Goal: Information Seeking & Learning: Learn about a topic

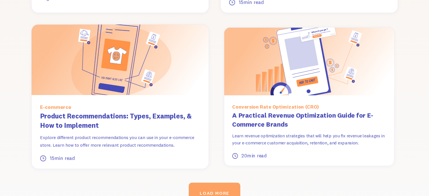
scroll to position [746, 0]
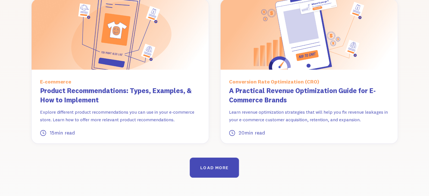
click at [218, 158] on link "LOAD MORE" at bounding box center [214, 168] width 49 height 20
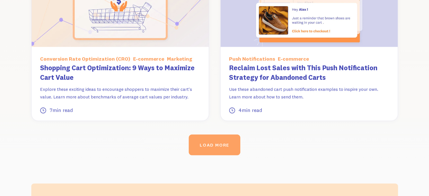
scroll to position [1253, 0]
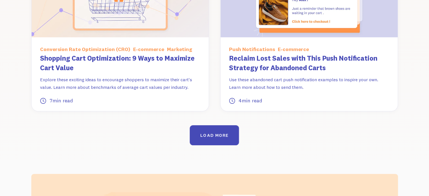
click at [220, 125] on link "LOAD MORE" at bounding box center [214, 135] width 49 height 20
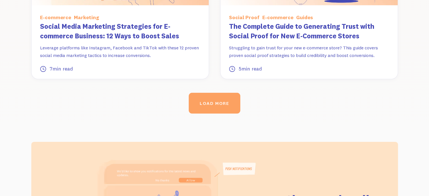
scroll to position [1761, 0]
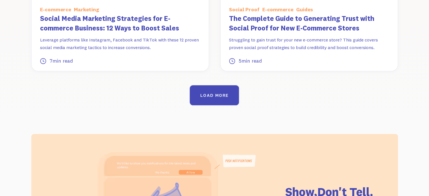
click at [211, 85] on link "LOAD MORE" at bounding box center [214, 95] width 49 height 20
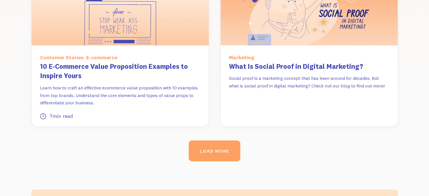
scroll to position [2183, 0]
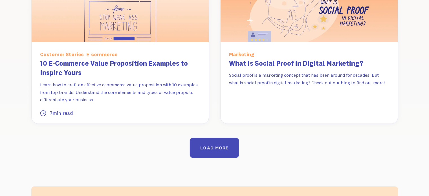
click at [212, 138] on link "LOAD MORE" at bounding box center [214, 148] width 49 height 20
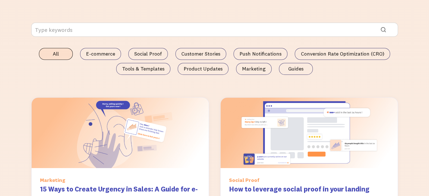
scroll to position [366, 0]
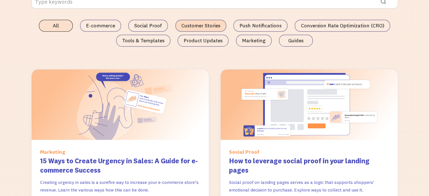
click at [201, 24] on span "Customer Stories" at bounding box center [200, 26] width 39 height 6
click at [0, 0] on input "Customer Stories" at bounding box center [0, 0] width 0 height 0
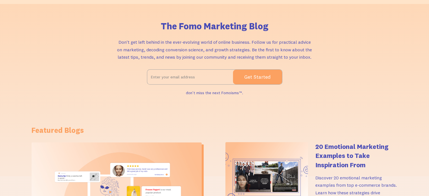
scroll to position [0, 0]
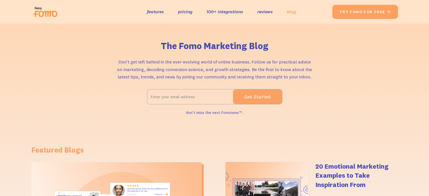
click at [291, 11] on link "blog" at bounding box center [291, 12] width 9 height 8
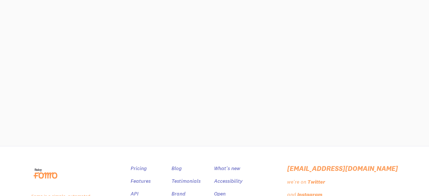
scroll to position [4398, 0]
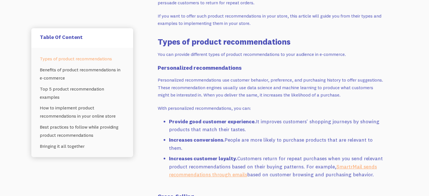
scroll to position [338, 0]
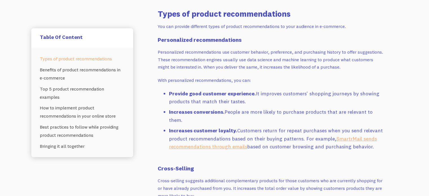
drag, startPoint x: 156, startPoint y: 50, endPoint x: 403, endPoint y: 153, distance: 267.0
copy div "Personalized recommendations use customer behavior, preference, and purchasing …"
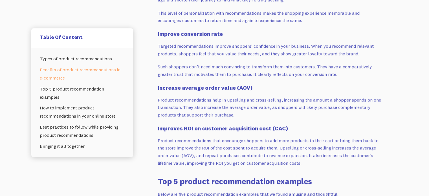
scroll to position [761, 0]
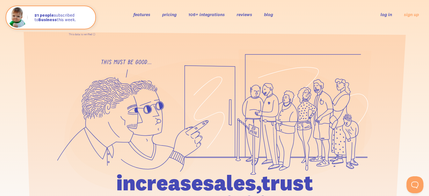
click at [143, 12] on link "features" at bounding box center [141, 15] width 17 height 6
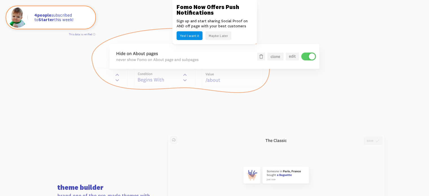
scroll to position [479, 0]
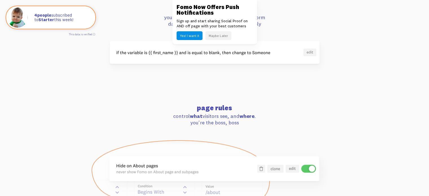
click at [226, 35] on button "Maybe Later" at bounding box center [218, 35] width 26 height 9
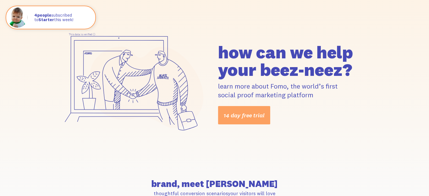
scroll to position [0, 0]
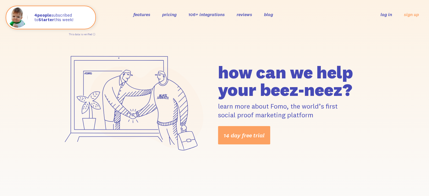
click at [259, 12] on ul "features pricing 106+ integrations reviews blog log in sign up" at bounding box center [208, 15] width 151 height 6
click at [270, 15] on link "blog" at bounding box center [268, 15] width 9 height 6
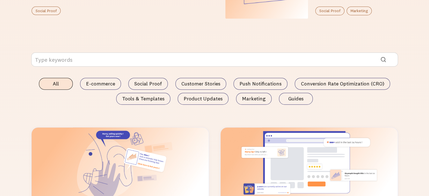
scroll to position [290, 0]
